Goal: Communication & Community: Answer question/provide support

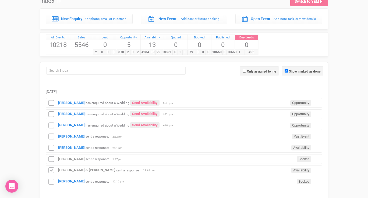
scroll to position [22, 0]
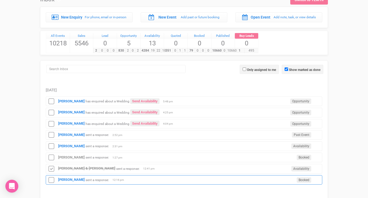
click at [77, 177] on div "Jessica Clarke sent a response: Booked 12:16 pm" at bounding box center [184, 180] width 276 height 10
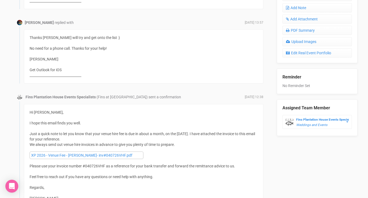
scroll to position [245, 0]
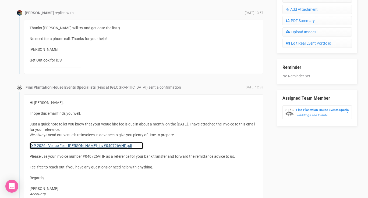
click at [61, 146] on link "XP 2026 - Venue Fee - [PERSON_NAME]- inv#040726VHF.pdf" at bounding box center [87, 146] width 114 height 8
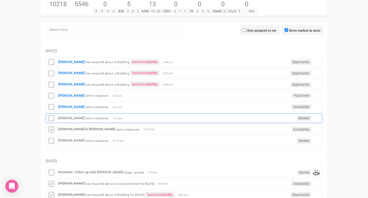
scroll to position [68, 0]
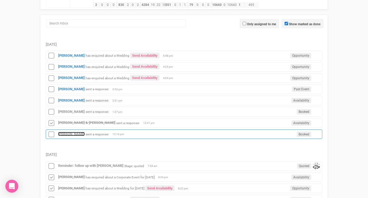
click at [76, 132] on strong "[PERSON_NAME]" at bounding box center [71, 134] width 27 height 4
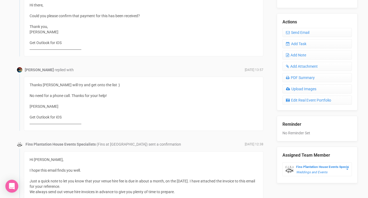
scroll to position [152, 0]
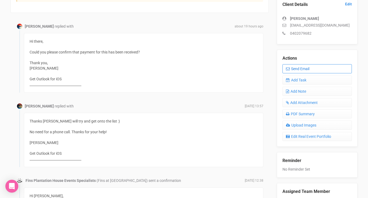
click at [296, 71] on link "Send Email" at bounding box center [316, 68] width 69 height 9
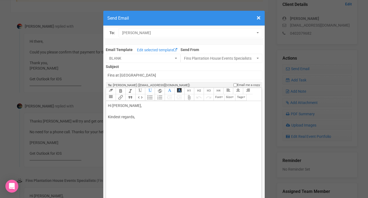
drag, startPoint x: 127, startPoint y: 106, endPoint x: 142, endPoint y: 106, distance: 15.1
click at [141, 106] on div "Hi Jessica Clarke, Kindest regards," at bounding box center [182, 117] width 149 height 28
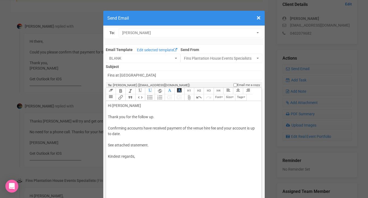
click at [159, 145] on div "Hi Jessica Thank you for the follow up. Confirming accounts have received payme…" at bounding box center [182, 137] width 149 height 68
click at [157, 158] on div "Hi Jessica Thank you for the follow up. Confirming accounts have received payme…" at bounding box center [182, 137] width 149 height 68
click at [189, 95] on button "Attach Files" at bounding box center [189, 97] width 10 height 6
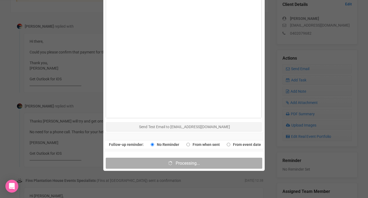
scroll to position [273, 0]
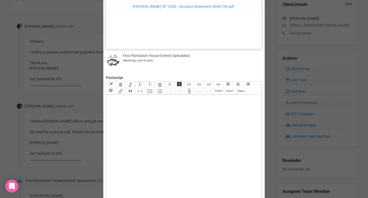
click at [131, 66] on div "Fins Plantation House Events Specialists Weddings and Events" at bounding box center [184, 60] width 156 height 15
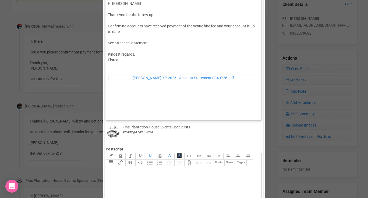
scroll to position [57, 0]
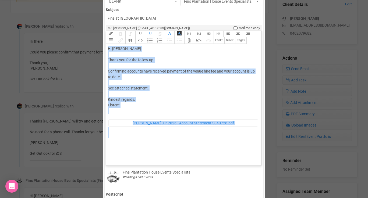
drag, startPoint x: 134, startPoint y: 156, endPoint x: 108, endPoint y: 50, distance: 109.2
click at [108, 50] on trix-editor "Hi Jessica Thank you for the follow up. Confirming accounts have received payme…" at bounding box center [183, 103] width 155 height 119
type trix-editor "<div>Hi Jessica <br><br>Thank you for the follow up. <br><br>Confirming account…"
copy div "Hi Jessica Thank you for the follow up. Confirming accounts have received payme…"
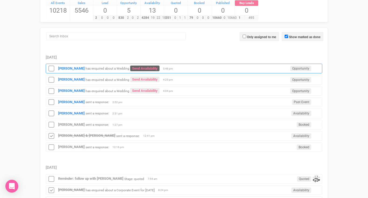
scroll to position [68, 0]
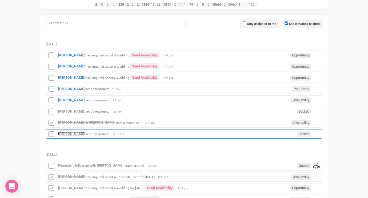
click at [72, 135] on strong "[PERSON_NAME]" at bounding box center [71, 134] width 27 height 4
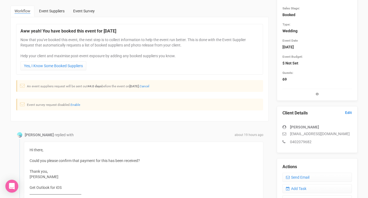
scroll to position [51, 0]
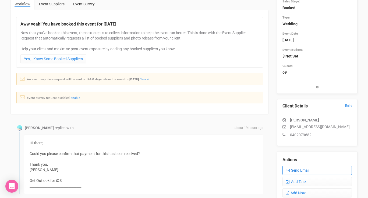
click at [290, 168] on link "Send Email" at bounding box center [316, 170] width 69 height 9
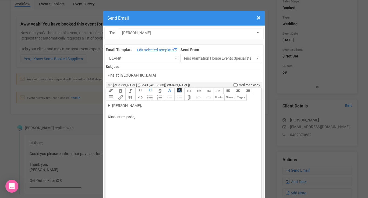
drag, startPoint x: 120, startPoint y: 105, endPoint x: 157, endPoint y: 108, distance: 37.2
click at [157, 108] on div "Hi Jessica Clarke, Kindest regards," at bounding box center [182, 117] width 149 height 28
paste trix-editor "span style="background-color: rgb(255, 255, 255); font-family: Roboto, Helvetic…"
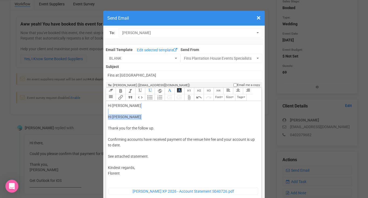
drag, startPoint x: 150, startPoint y: 123, endPoint x: 138, endPoint y: 112, distance: 16.4
click at [138, 112] on div "Hi Jess Hi Jessica Thank you for the follow up. Confirming accounts have receiv…" at bounding box center [182, 166] width 149 height 126
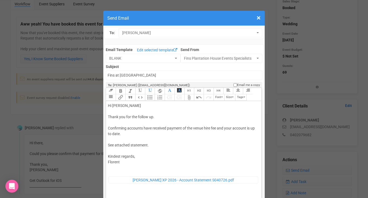
type trix-editor "<div>Hi Jess<br><span style="background-color: rgb(255, 255, 255); font-family:…"
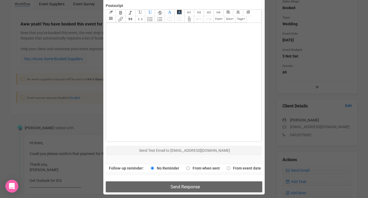
scroll to position [260, 0]
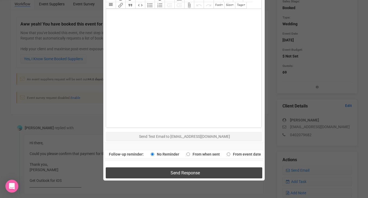
click at [159, 171] on button "Send Response" at bounding box center [184, 172] width 156 height 11
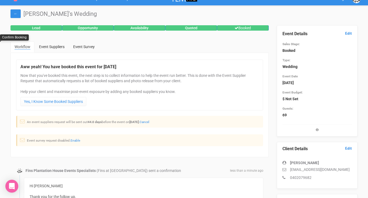
scroll to position [0, 0]
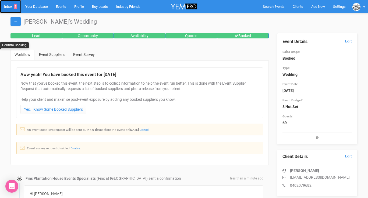
click at [8, 8] on link "Inbox 8" at bounding box center [10, 6] width 21 height 13
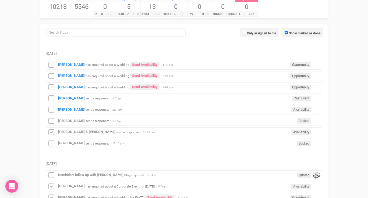
scroll to position [63, 0]
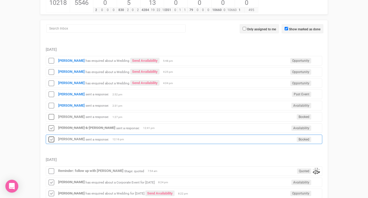
click at [52, 140] on icon at bounding box center [51, 139] width 8 height 7
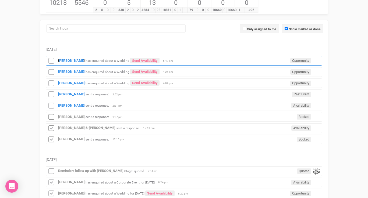
click at [63, 62] on strong "[PERSON_NAME]" at bounding box center [71, 61] width 27 height 4
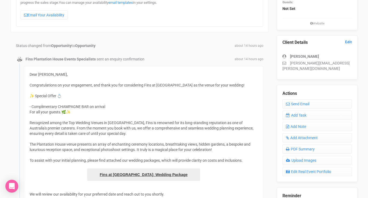
scroll to position [90, 0]
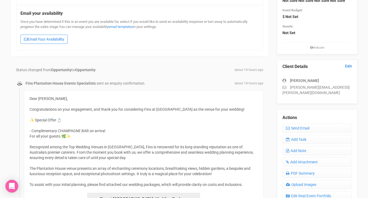
click at [56, 36] on link "Email Your Availability" at bounding box center [43, 39] width 47 height 9
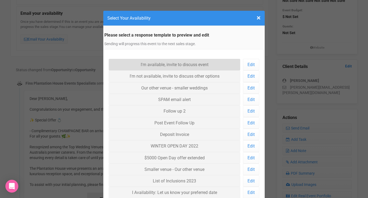
click at [129, 63] on link "I'm available, invite to discuss event" at bounding box center [174, 65] width 131 height 12
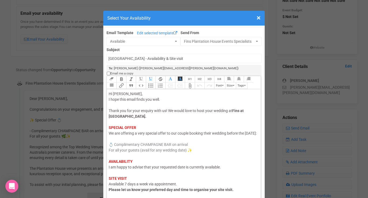
drag, startPoint x: 127, startPoint y: 134, endPoint x: 109, endPoint y: 134, distance: 17.7
click at [109, 134] on span "We are offering a very special offer to our couple booking their wedding before…" at bounding box center [183, 133] width 148 height 4
click at [119, 167] on span "I am happy to advise that your requested date is currently available." at bounding box center [165, 167] width 112 height 4
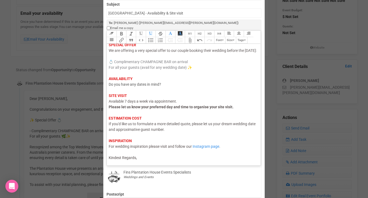
scroll to position [46, 0]
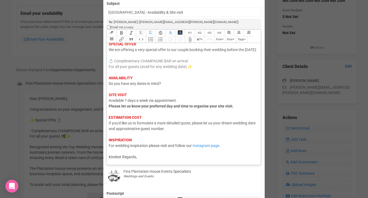
click at [140, 152] on div "Hi Jodie, I hope this email finds you well. Thank you for your enquiry with us!…" at bounding box center [183, 84] width 148 height 152
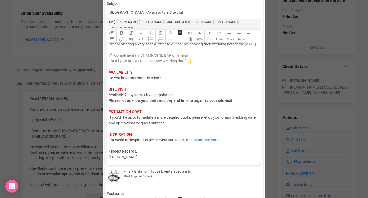
type trix-editor "<div><span style="color: rgb(95, 88, 88);">Hi Jodie,</span><br><span style="col…"
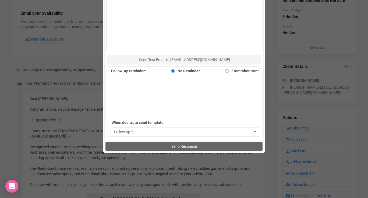
scroll to position [326, 0]
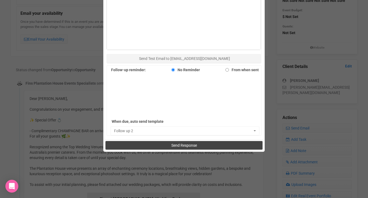
click at [150, 141] on button "Send Response" at bounding box center [183, 145] width 157 height 9
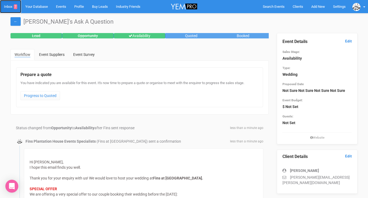
click at [10, 9] on link "Inbox 7" at bounding box center [10, 6] width 21 height 13
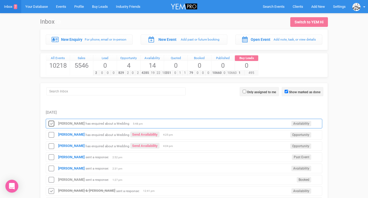
click at [51, 121] on icon at bounding box center [51, 123] width 8 height 7
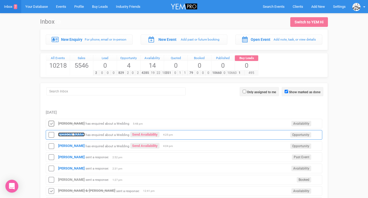
click at [69, 134] on strong "[PERSON_NAME]" at bounding box center [71, 135] width 27 height 4
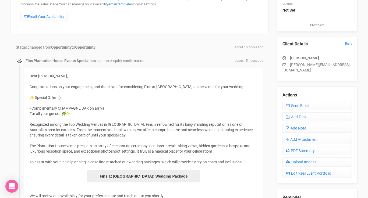
scroll to position [94, 0]
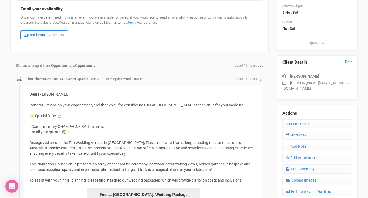
click at [56, 37] on link "Email Your Availability" at bounding box center [43, 34] width 47 height 9
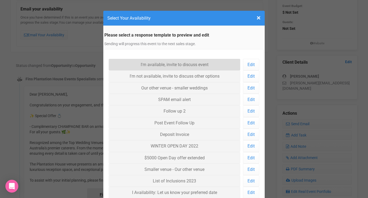
click at [131, 63] on link "I'm available, invite to discuss event" at bounding box center [174, 65] width 131 height 12
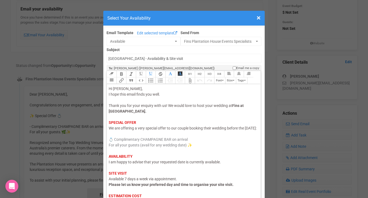
drag, startPoint x: 127, startPoint y: 134, endPoint x: 111, endPoint y: 133, distance: 15.9
click at [111, 130] on span "We are offering a very special offer to our couple booking their wedding before…" at bounding box center [183, 128] width 148 height 4
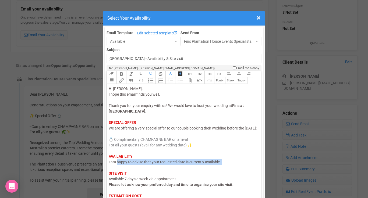
click at [117, 170] on div "Hi Michael, I hope this email finds you well. Thank you for your enquiry with u…" at bounding box center [183, 162] width 148 height 152
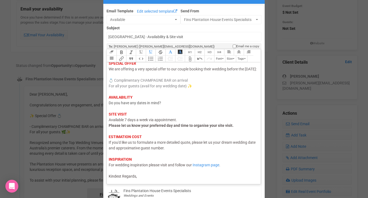
scroll to position [48, 0]
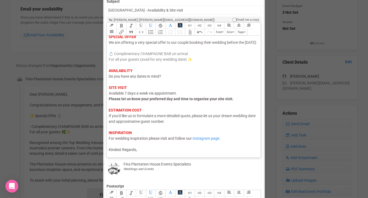
click at [143, 152] on div "Hi Michael, I hope this email finds you well. Thank you for your enquiry with u…" at bounding box center [183, 76] width 148 height 152
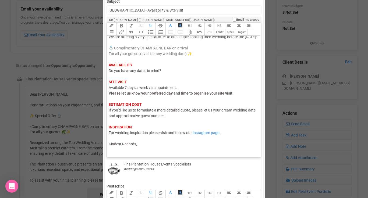
scroll to position [46, 0]
type trix-editor "<div><span style="color: rgb(95, 88, 88);">Hi Michael,</span><br><span style="c…"
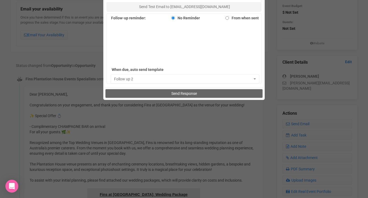
scroll to position [391, 0]
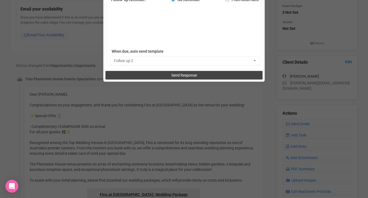
click at [162, 74] on button "Send Response" at bounding box center [183, 75] width 157 height 9
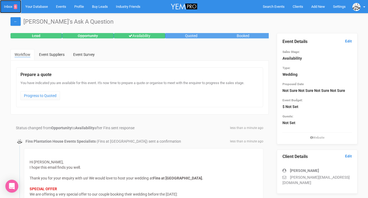
click at [10, 6] on link "Inbox 6" at bounding box center [10, 6] width 21 height 13
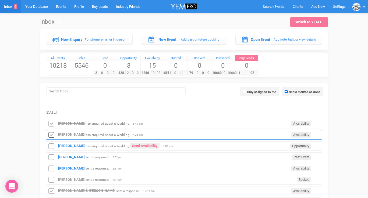
click at [55, 133] on icon at bounding box center [51, 135] width 8 height 7
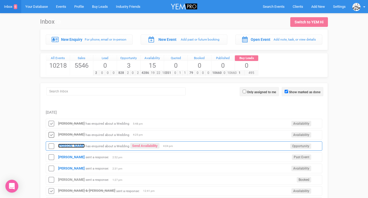
click at [63, 144] on strong "[PERSON_NAME]" at bounding box center [71, 146] width 27 height 4
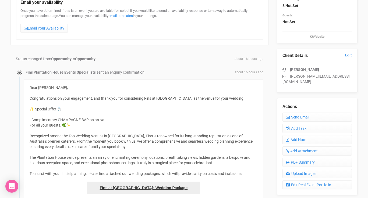
scroll to position [63, 0]
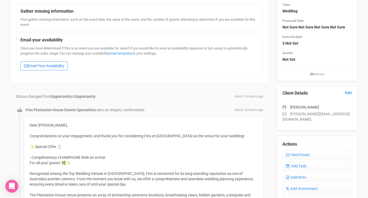
click at [49, 63] on link "Email Your Availability" at bounding box center [43, 65] width 47 height 9
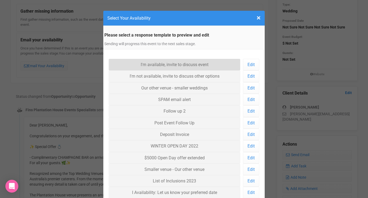
click at [151, 67] on link "I'm available, invite to discuss event" at bounding box center [174, 65] width 131 height 12
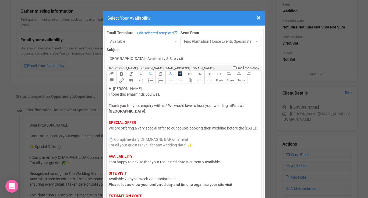
drag, startPoint x: 127, startPoint y: 134, endPoint x: 106, endPoint y: 130, distance: 21.3
click at [111, 130] on span "We are offering a very special offer to our couple booking their wedding before…" at bounding box center [183, 128] width 148 height 4
drag, startPoint x: 127, startPoint y: 134, endPoint x: 108, endPoint y: 134, distance: 19.6
click at [108, 134] on trix-editor "Hi [PERSON_NAME], I hope this email finds you well. Thank you for your enquiry …" at bounding box center [184, 143] width 154 height 119
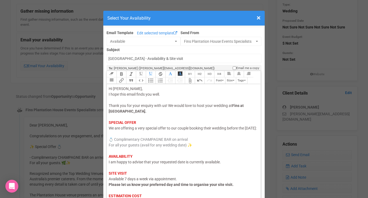
click at [117, 164] on span "I am happy to advise that your requested date is currently available." at bounding box center [165, 162] width 112 height 4
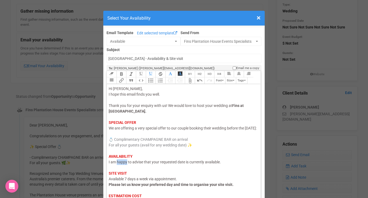
click at [117, 164] on span "I am happy to advise that your requested date is currently available." at bounding box center [165, 162] width 112 height 4
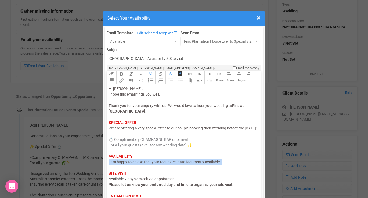
click at [117, 164] on span "I am happy to advise that your requested date is currently available." at bounding box center [165, 162] width 112 height 4
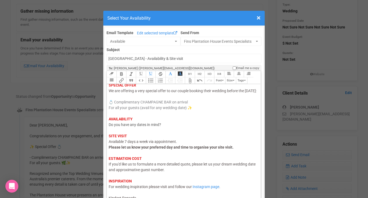
scroll to position [2, 0]
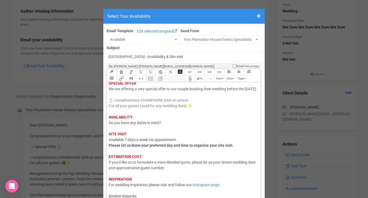
click at [142, 196] on div "Hi Jessie, I hope this email finds you well. Thank you for your enquiry with us…" at bounding box center [183, 123] width 148 height 152
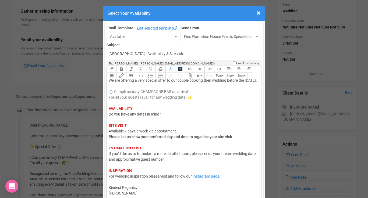
type trix-editor "<div><span style="color: rgb(95, 88, 88);">Hi Jessie,</span><br><span style="co…"
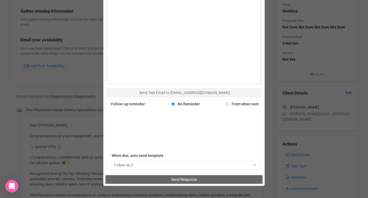
scroll to position [293, 0]
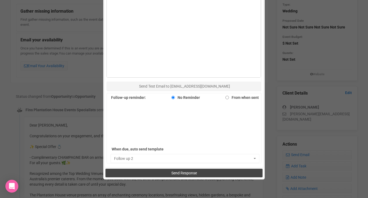
click at [150, 172] on button "Send Response" at bounding box center [183, 173] width 157 height 9
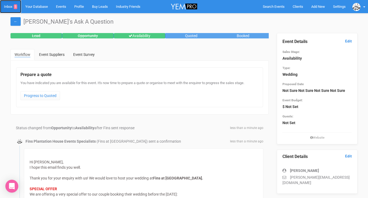
click at [12, 6] on link "Inbox 5" at bounding box center [10, 6] width 21 height 13
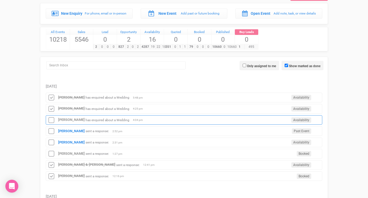
scroll to position [28, 0]
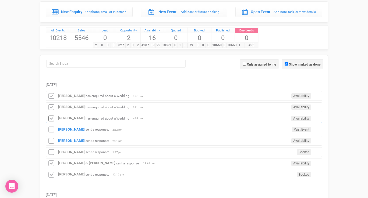
click at [54, 116] on icon at bounding box center [51, 118] width 8 height 7
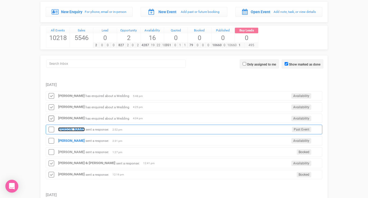
click at [65, 128] on strong "[PERSON_NAME]" at bounding box center [71, 129] width 27 height 4
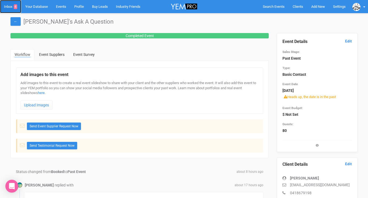
click at [10, 7] on link "Inbox 4" at bounding box center [10, 6] width 21 height 13
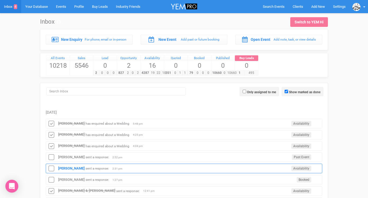
click at [67, 165] on div "[PERSON_NAME] sent a response: Availability 2:31 pm" at bounding box center [184, 169] width 276 height 10
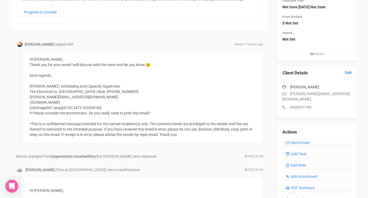
scroll to position [69, 0]
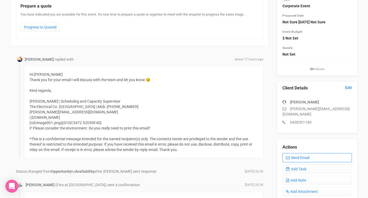
click at [297, 153] on link "Send Email" at bounding box center [316, 157] width 69 height 9
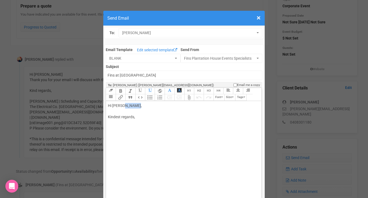
drag, startPoint x: 123, startPoint y: 106, endPoint x: 144, endPoint y: 105, distance: 21.0
click at [144, 106] on div "Hi Linda Childs, Kindest regards," at bounding box center [182, 117] width 149 height 28
click at [119, 133] on div "Hi Linda Thanks for the update. Let me know if you need more info, a quote of m…" at bounding box center [182, 123] width 149 height 40
type trix-editor "<div>Hi Linda&nbsp;<br><br>Thanks for the update. Let me know if you need more …"
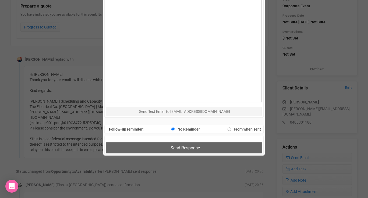
scroll to position [356, 0]
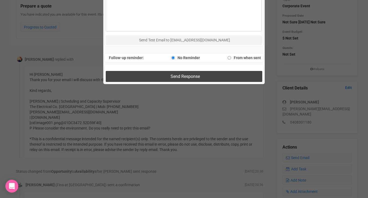
click at [137, 77] on button "Send Response" at bounding box center [184, 76] width 156 height 11
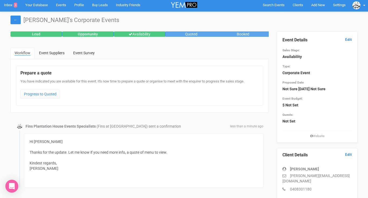
scroll to position [0, 0]
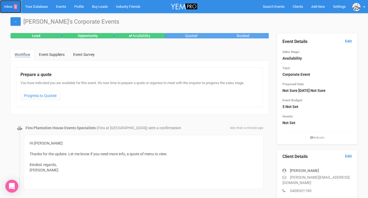
click at [11, 9] on link "Inbox 3" at bounding box center [10, 6] width 21 height 13
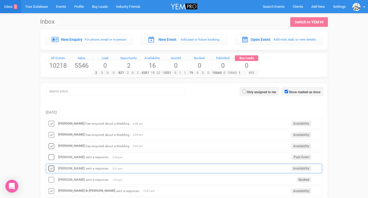
click at [52, 167] on icon at bounding box center [51, 168] width 8 height 7
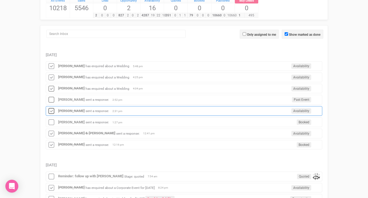
scroll to position [61, 0]
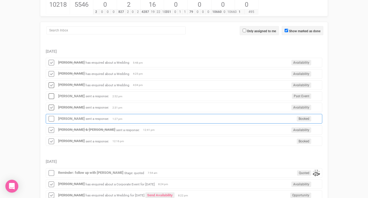
click at [65, 121] on div "Laura sent a response: Booked 1:27 pm" at bounding box center [184, 119] width 276 height 10
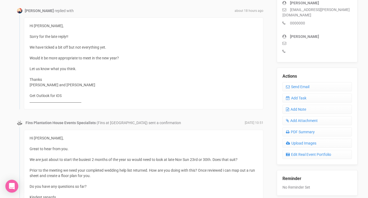
scroll to position [173, 0]
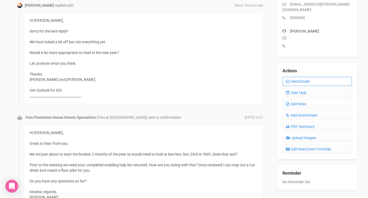
click at [305, 77] on link "Send Email" at bounding box center [316, 81] width 69 height 9
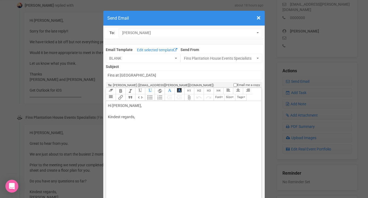
click at [145, 104] on div "Hi Laura, Kindest regards," at bounding box center [182, 117] width 149 height 28
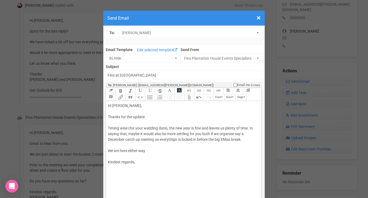
click at [155, 149] on div "Hi Laura, Thanks for the update. Timing wise (for your wedding date), the new y…" at bounding box center [182, 139] width 149 height 73
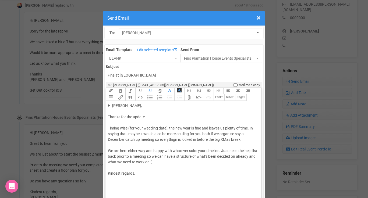
click at [149, 175] on div "Hi Laura, Thanks for the update. Timing wise (for your wedding date), the new y…" at bounding box center [182, 145] width 149 height 85
click at [154, 182] on div "Hi Laura, Thanks for the update. Timing wise (for your wedding date), the new y…" at bounding box center [182, 148] width 149 height 90
drag, startPoint x: 242, startPoint y: 134, endPoint x: 235, endPoint y: 134, distance: 7.3
click at [235, 134] on div "Hi Laura, Thanks for the update. Timing wise (for your wedding date), the new y…" at bounding box center [182, 148] width 149 height 90
click at [209, 139] on div "Hi Laura, Thanks for the update. Timing wise (for your wedding date), the new y…" at bounding box center [182, 148] width 149 height 90
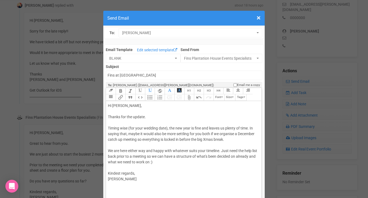
click at [227, 140] on div "Hi Laura, Thanks for the update. Timing wise (for your wedding date), the new y…" at bounding box center [182, 148] width 149 height 90
click at [245, 151] on div "Hi Laura, Thanks for the update. Timing wise (for your wedding date), the new y…" at bounding box center [182, 148] width 149 height 90
type trix-editor "<div>Hi Laura,<br><br>Thanks for the update.<br><br>Timing wise (for your weddi…"
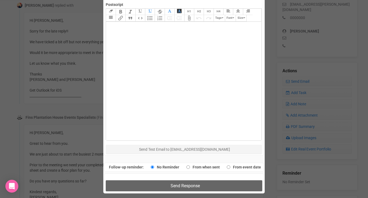
scroll to position [251, 0]
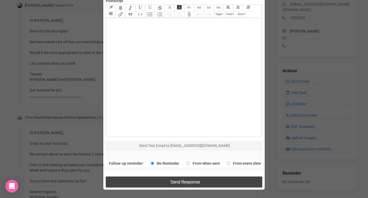
click at [184, 180] on span "Send Response" at bounding box center [184, 182] width 29 height 5
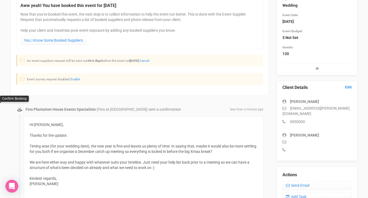
scroll to position [0, 0]
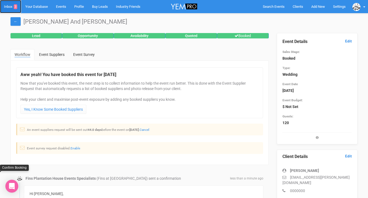
click at [7, 5] on link "Inbox 3" at bounding box center [10, 6] width 21 height 13
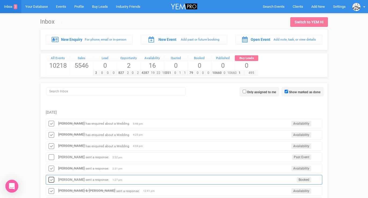
click at [52, 179] on icon at bounding box center [51, 180] width 8 height 7
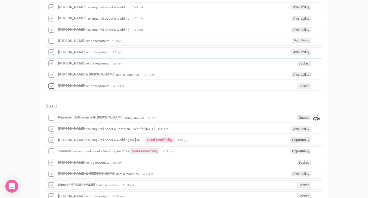
scroll to position [119, 0]
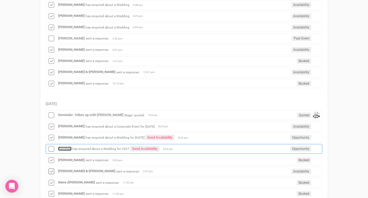
click at [65, 150] on strong "Zeminda" at bounding box center [64, 149] width 13 height 4
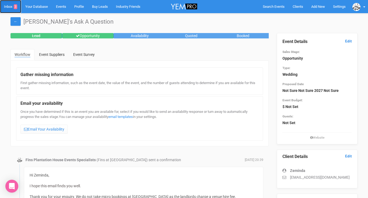
click at [10, 6] on link "Inbox 3" at bounding box center [10, 6] width 21 height 13
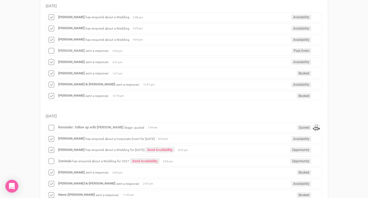
scroll to position [111, 0]
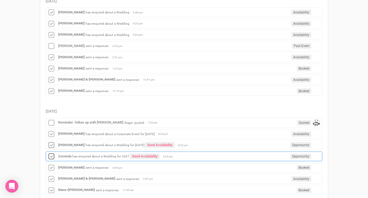
click at [52, 155] on icon at bounding box center [51, 156] width 8 height 7
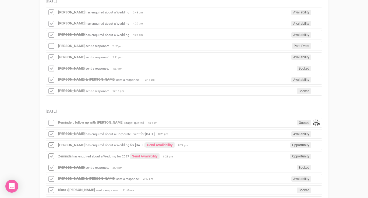
scroll to position [0, 0]
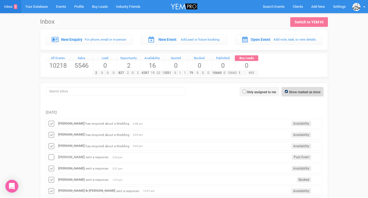
click at [285, 90] on input "Show marked as done" at bounding box center [285, 91] width 3 height 3
checkbox input "false"
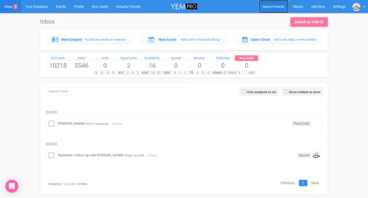
click at [272, 7] on span "Search Events" at bounding box center [274, 7] width 22 height 4
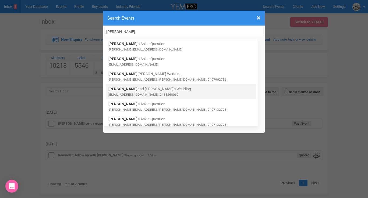
type input "Riley"
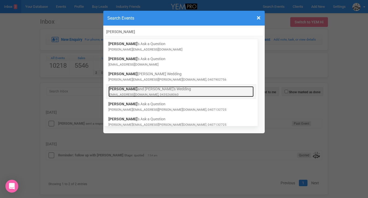
click at [146, 88] on link "Riley and Adam's Wedding rileyadams_@outlook.com, 0435268060" at bounding box center [180, 91] width 145 height 11
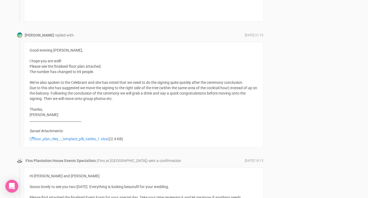
scroll to position [825, 0]
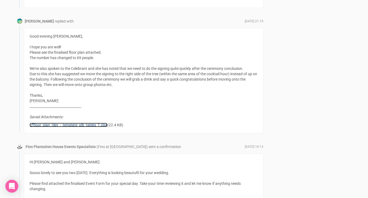
click at [95, 124] on link "floor_plan_riley_-_template_plb_tables_1.xlsx" at bounding box center [69, 125] width 78 height 4
